Goal: Task Accomplishment & Management: Use online tool/utility

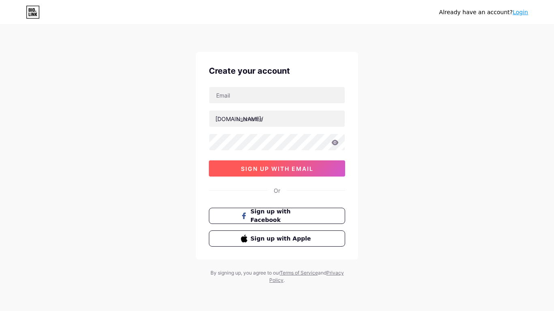
click at [291, 172] on span "sign up with email" at bounding box center [277, 168] width 73 height 7
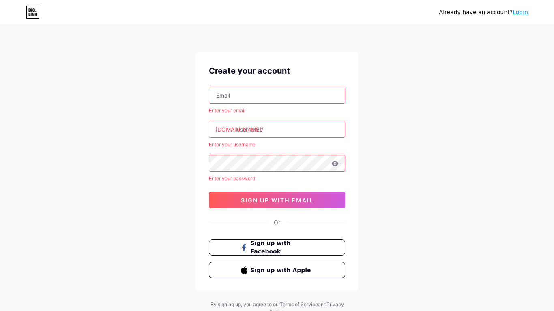
click at [277, 231] on div "Create your account Enter your email [DOMAIN_NAME]/ Enter your username Enter y…" at bounding box center [277, 172] width 162 height 240
click at [517, 8] on div "Already have an account? Login" at bounding box center [483, 12] width 89 height 9
click at [520, 11] on link "Login" at bounding box center [520, 12] width 15 height 6
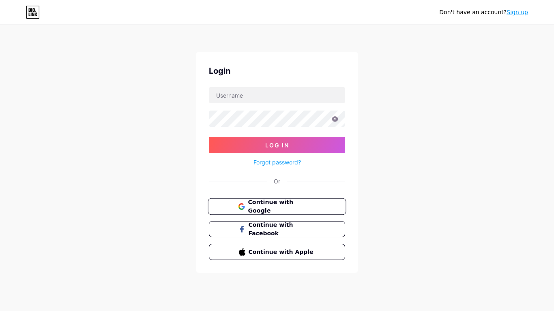
click at [313, 200] on button "Continue with Google" at bounding box center [277, 207] width 138 height 17
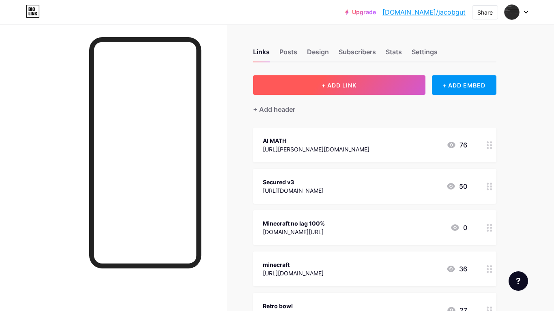
click at [319, 84] on button "+ ADD LINK" at bounding box center [339, 84] width 172 height 19
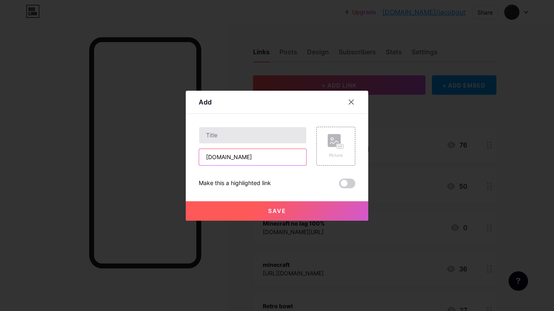
type input "superhardmathproblems.neocities.org"
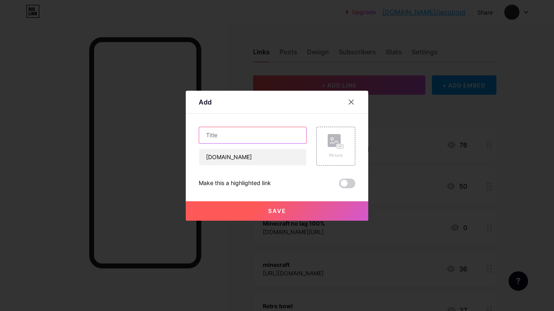
click at [227, 139] on input "text" at bounding box center [252, 135] width 107 height 16
type input "Alebra Unblocked"
click at [271, 215] on button "Save" at bounding box center [277, 211] width 182 height 19
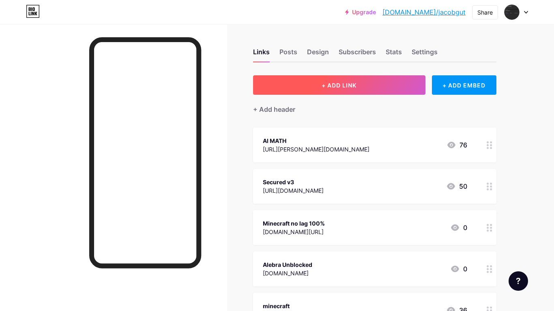
click at [288, 82] on button "+ ADD LINK" at bounding box center [339, 84] width 172 height 19
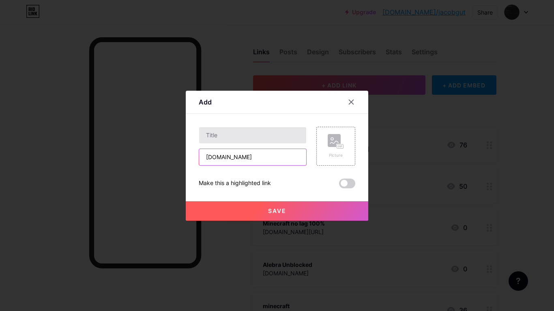
type input "coolmathwork.neocities.org"
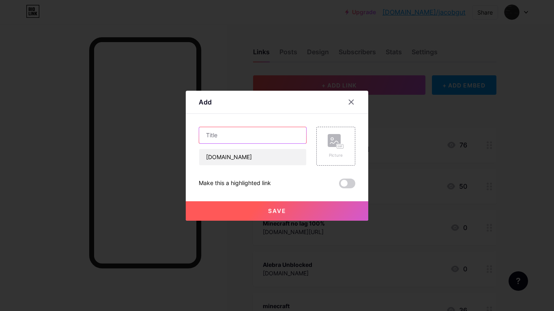
click at [236, 142] on input "text" at bounding box center [252, 135] width 107 height 16
type input "brendie's games"
click at [335, 212] on button "Save" at bounding box center [277, 211] width 182 height 19
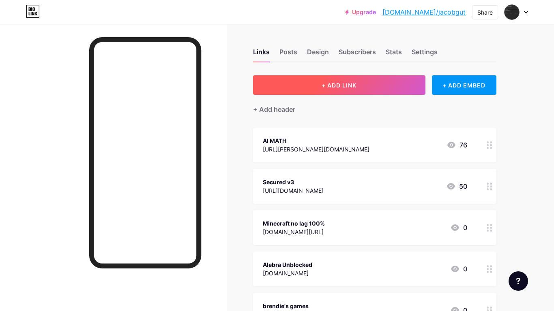
click at [376, 86] on button "+ ADD LINK" at bounding box center [339, 84] width 172 height 19
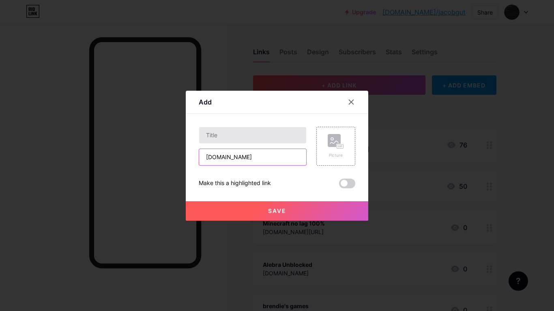
type input "homeaccesscenter.neocities.org"
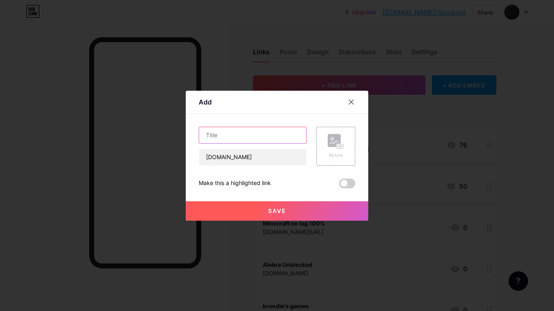
click at [210, 139] on input "text" at bounding box center [252, 135] width 107 height 16
type input "Chetto games"
click at [203, 208] on button "Save" at bounding box center [277, 211] width 182 height 19
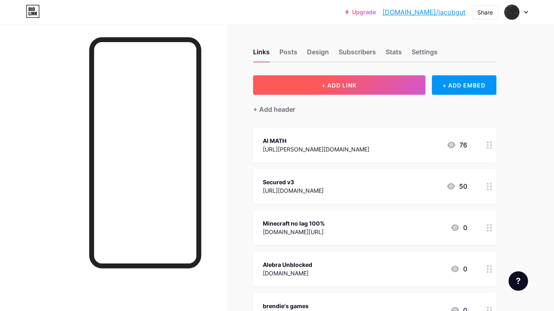
click at [299, 87] on button "+ ADD LINK" at bounding box center [339, 84] width 172 height 19
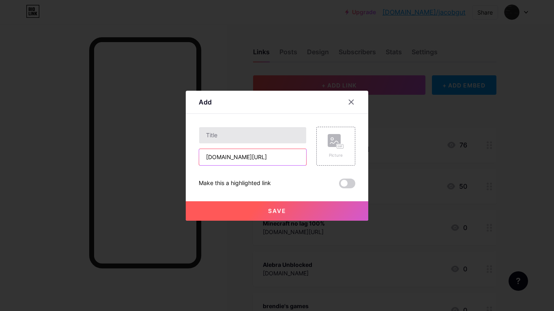
type input "coder5003.neocities.org/shadow"
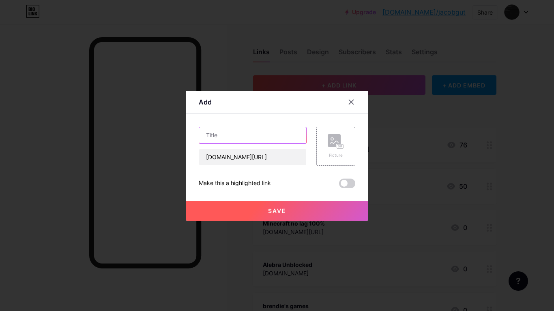
click at [219, 137] on input "text" at bounding box center [252, 135] width 107 height 16
type input "Shadow busca lo que quieras"
click at [220, 206] on button "Save" at bounding box center [277, 211] width 182 height 19
